Goal: Information Seeking & Learning: Learn about a topic

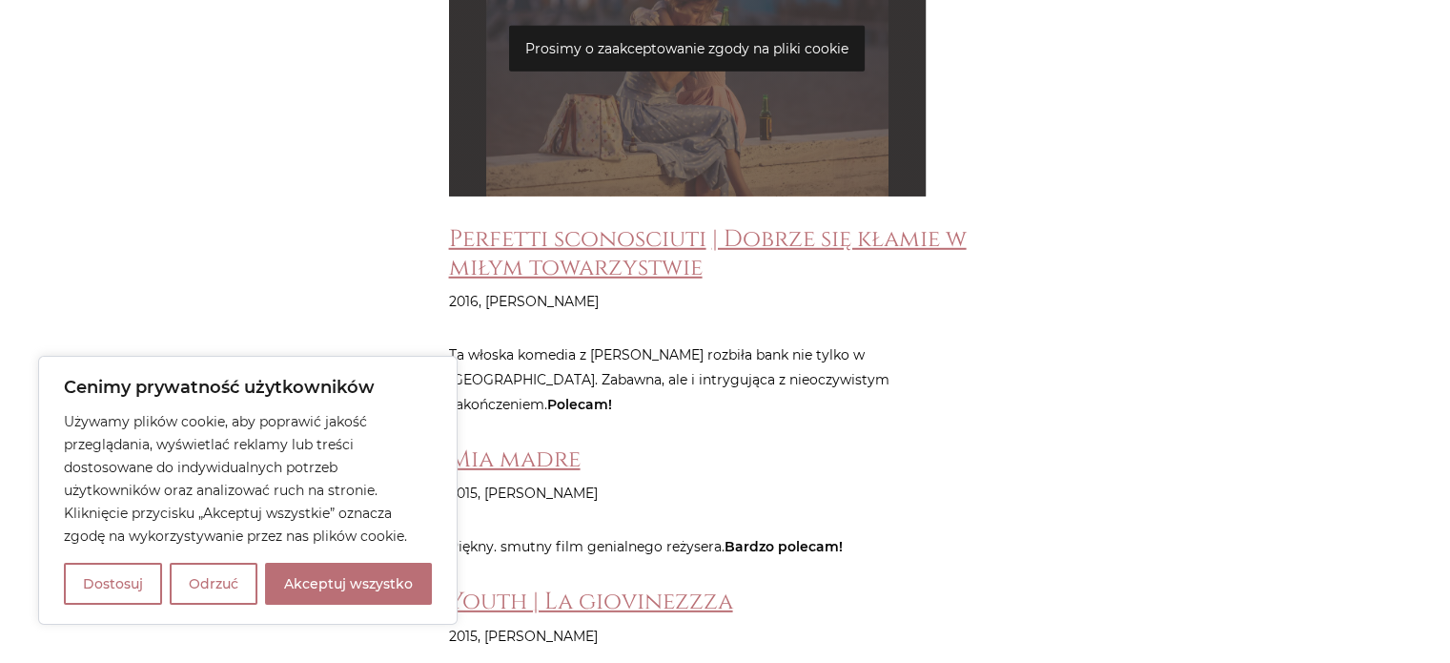
scroll to position [5583, 0]
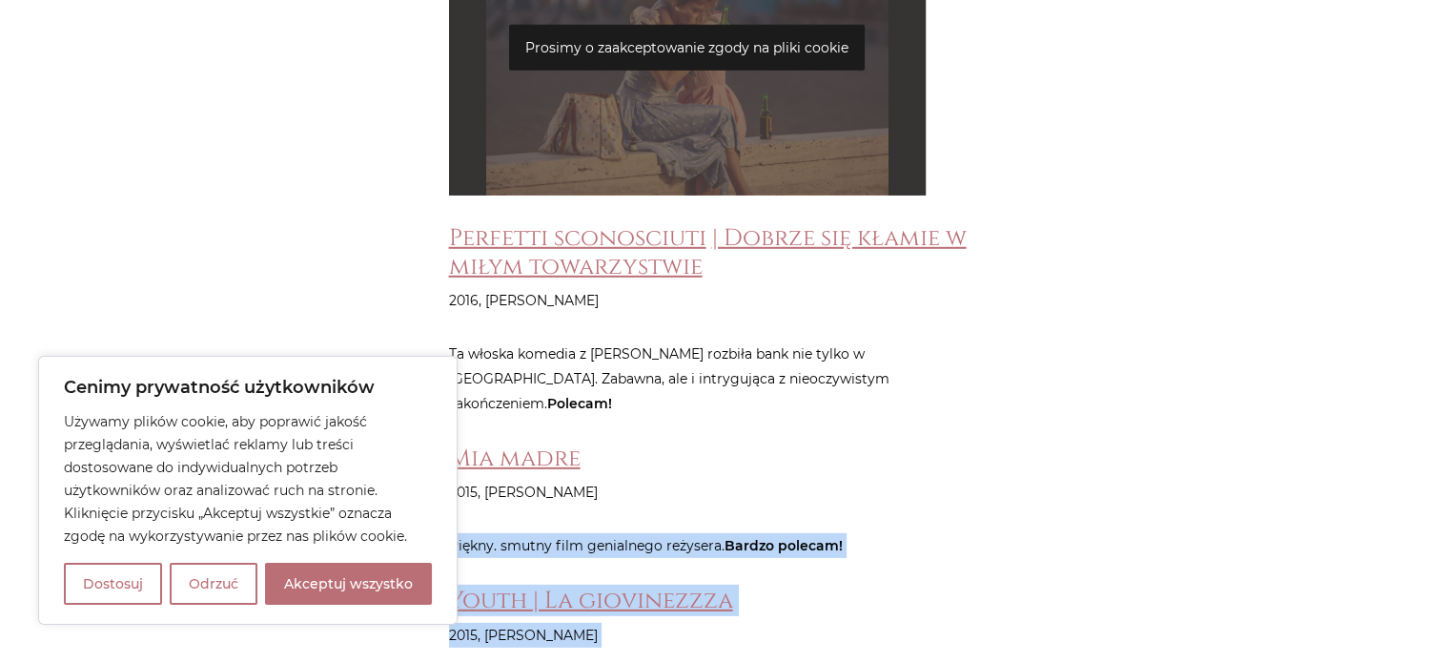
drag, startPoint x: 1093, startPoint y: 346, endPoint x: 626, endPoint y: 609, distance: 536.3
click at [298, 568] on button "Akceptuj wszystko" at bounding box center [348, 584] width 167 height 42
checkbox input "true"
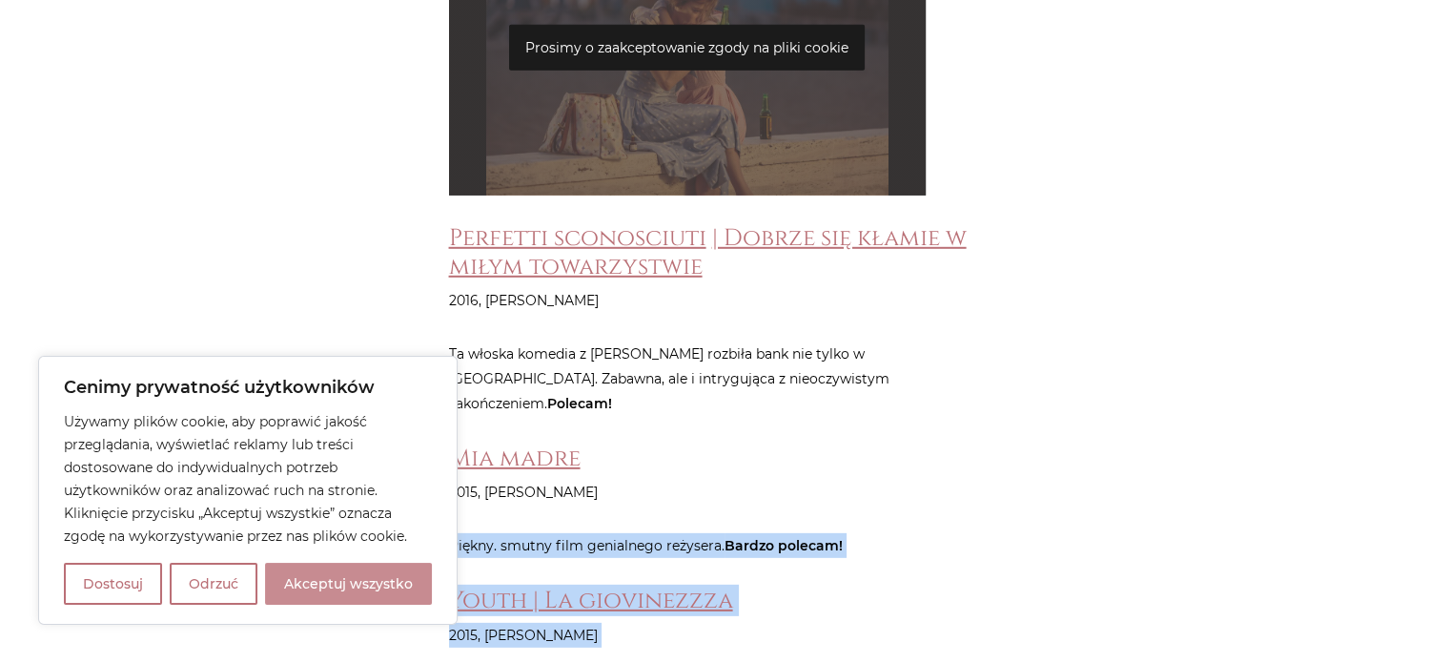
checkbox input "true"
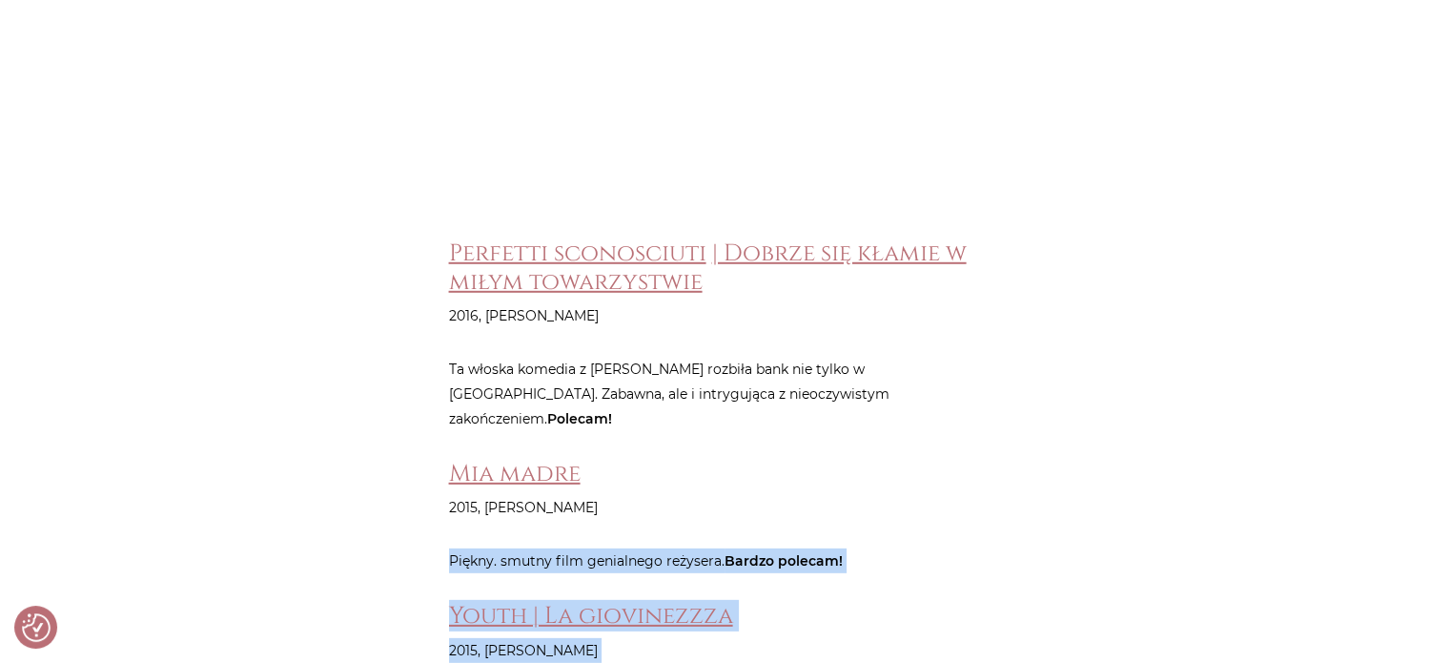
scroll to position [5591, 0]
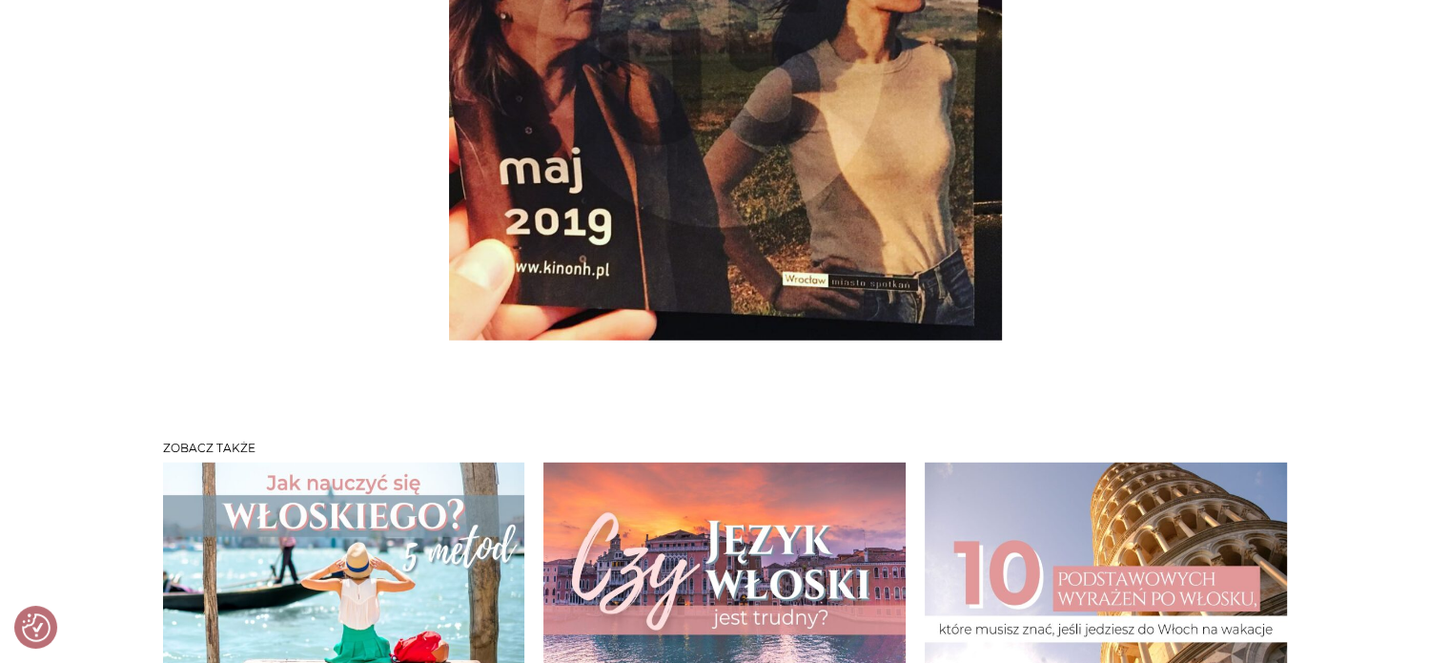
scroll to position [12594, 0]
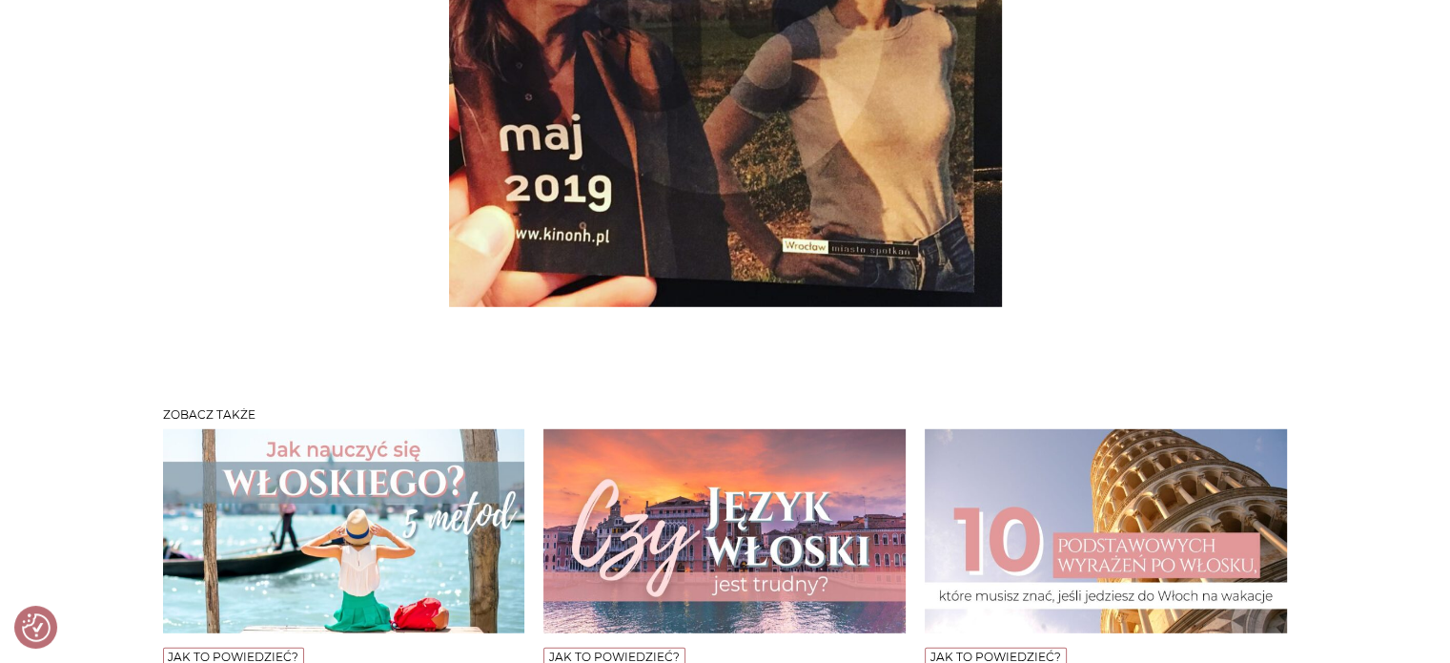
click at [404, 429] on img at bounding box center [344, 531] width 362 height 204
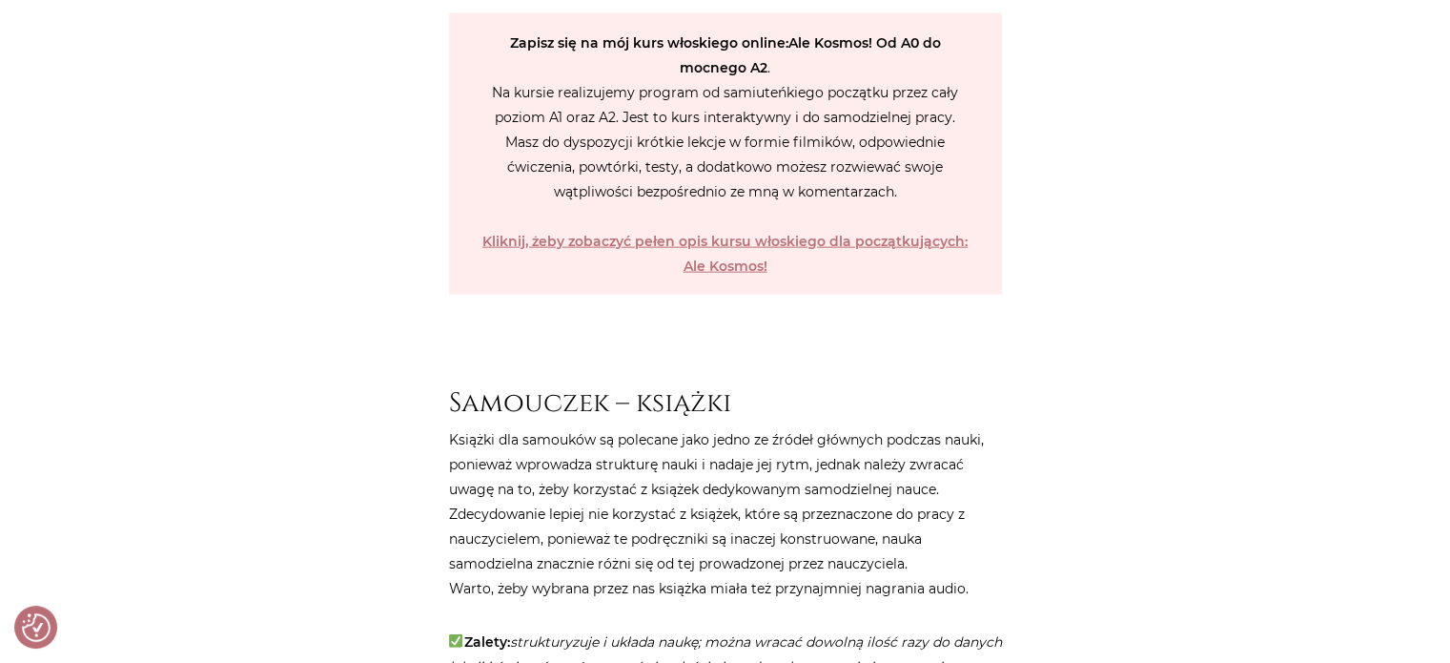
scroll to position [4482, 0]
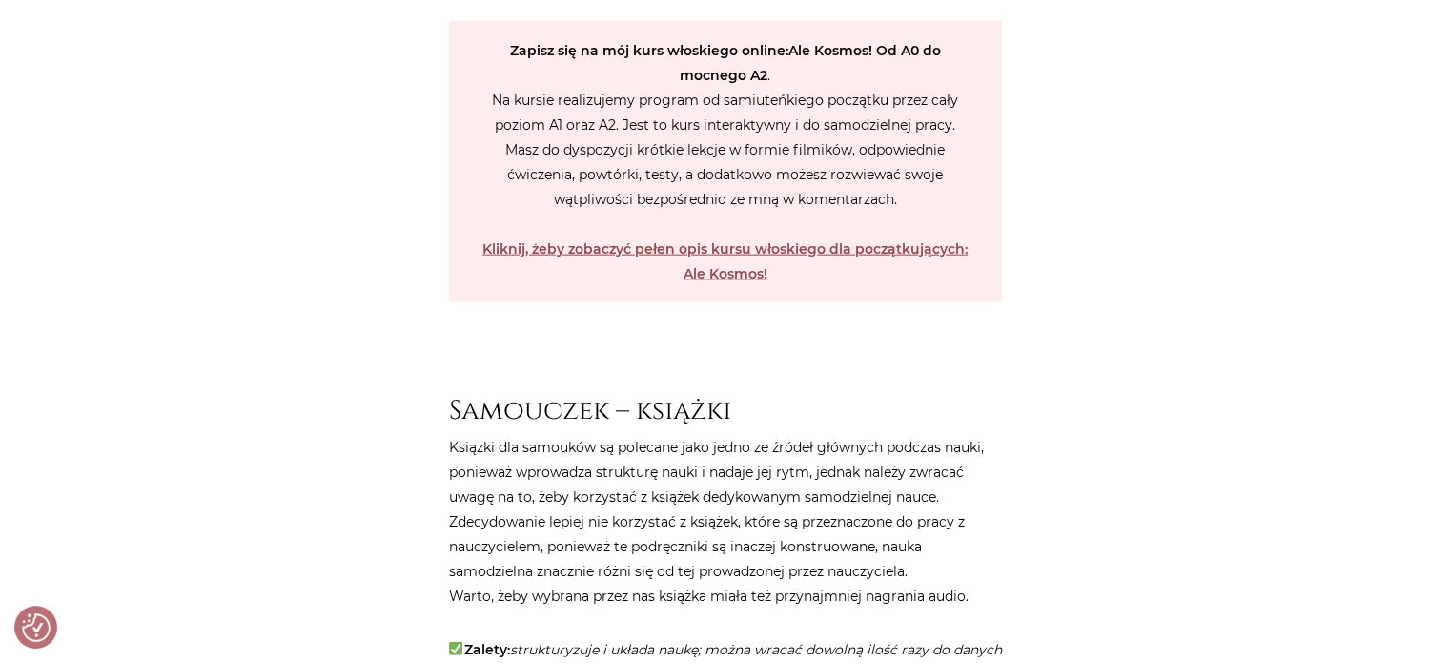
click at [726, 243] on strong "Kliknij, żeby zobaczyć pełen opis kursu włoskiego dla początkujących: Ale Kosmo…" at bounding box center [724, 261] width 485 height 42
